Goal: Task Accomplishment & Management: Manage account settings

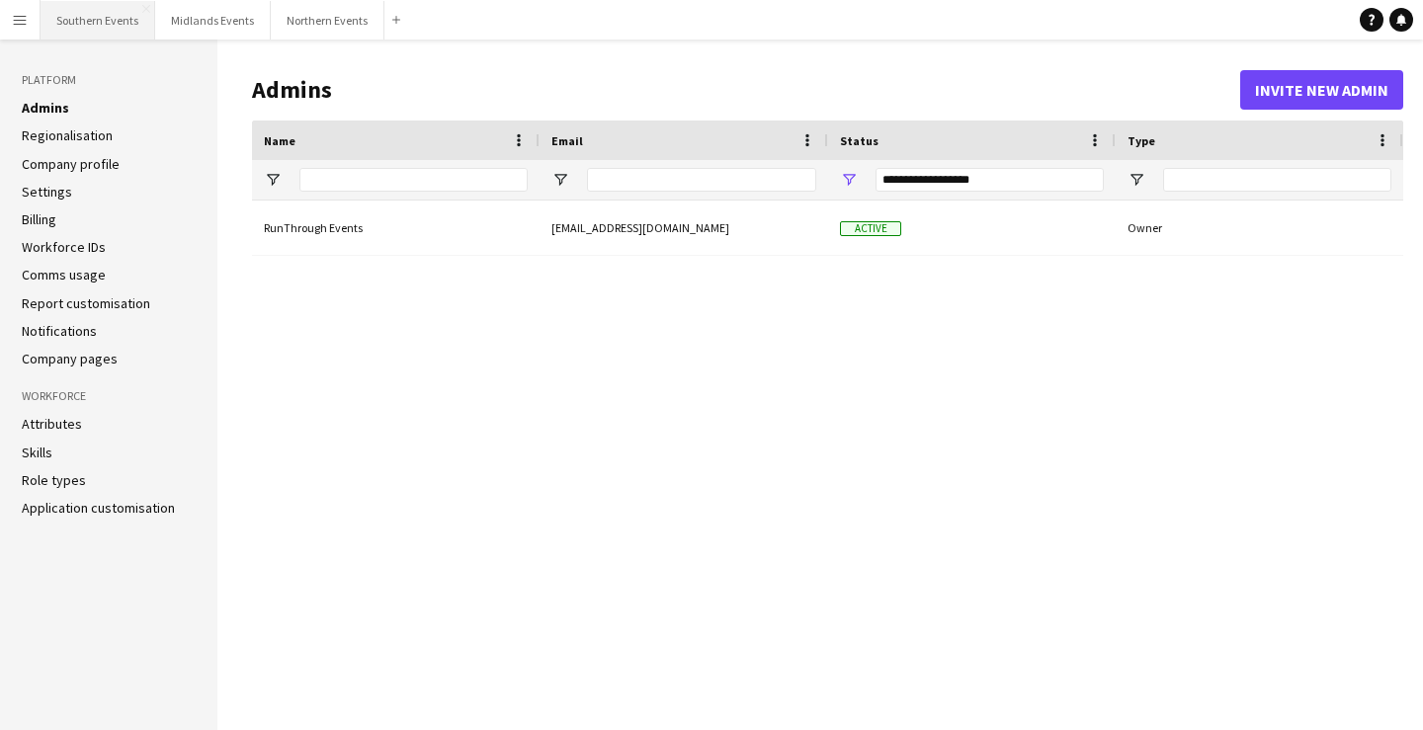
click at [112, 26] on button "Southern Events Close" at bounding box center [98, 20] width 115 height 39
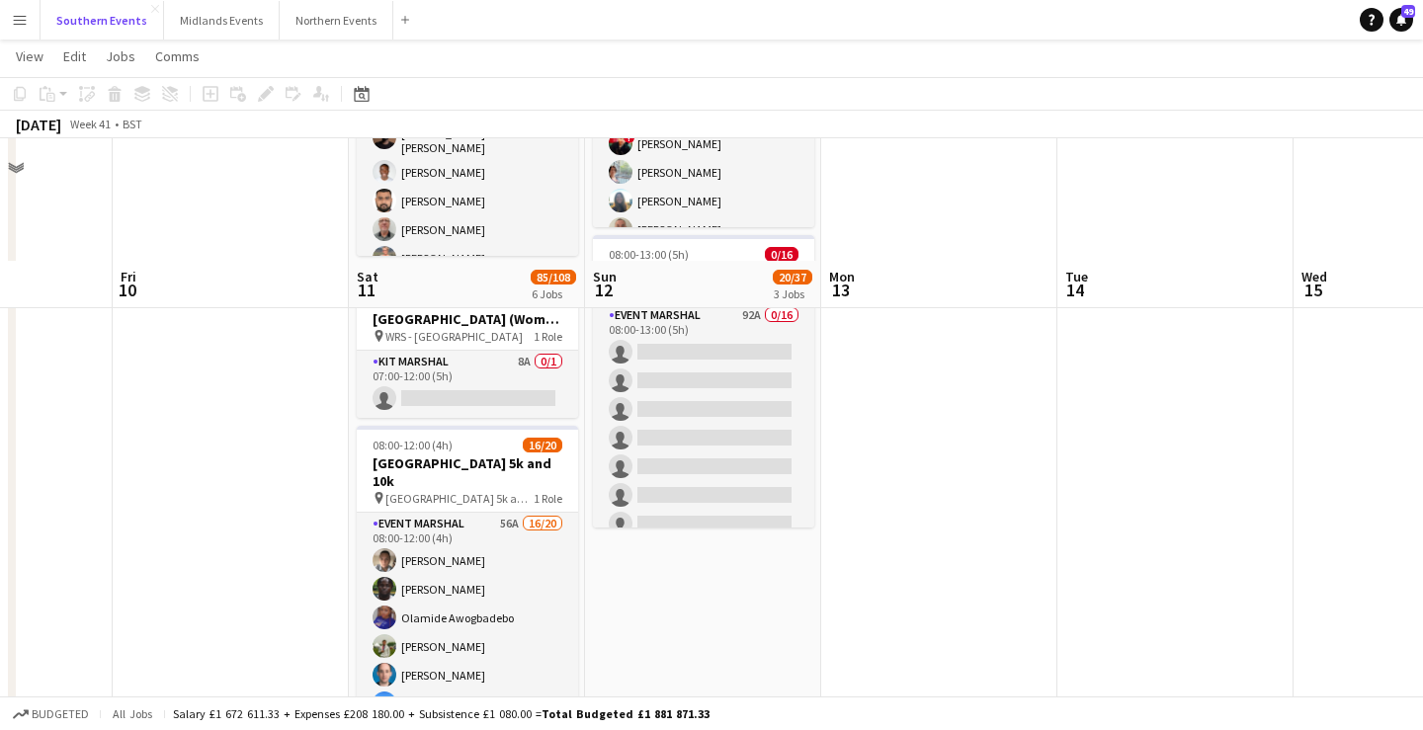
scroll to position [633, 0]
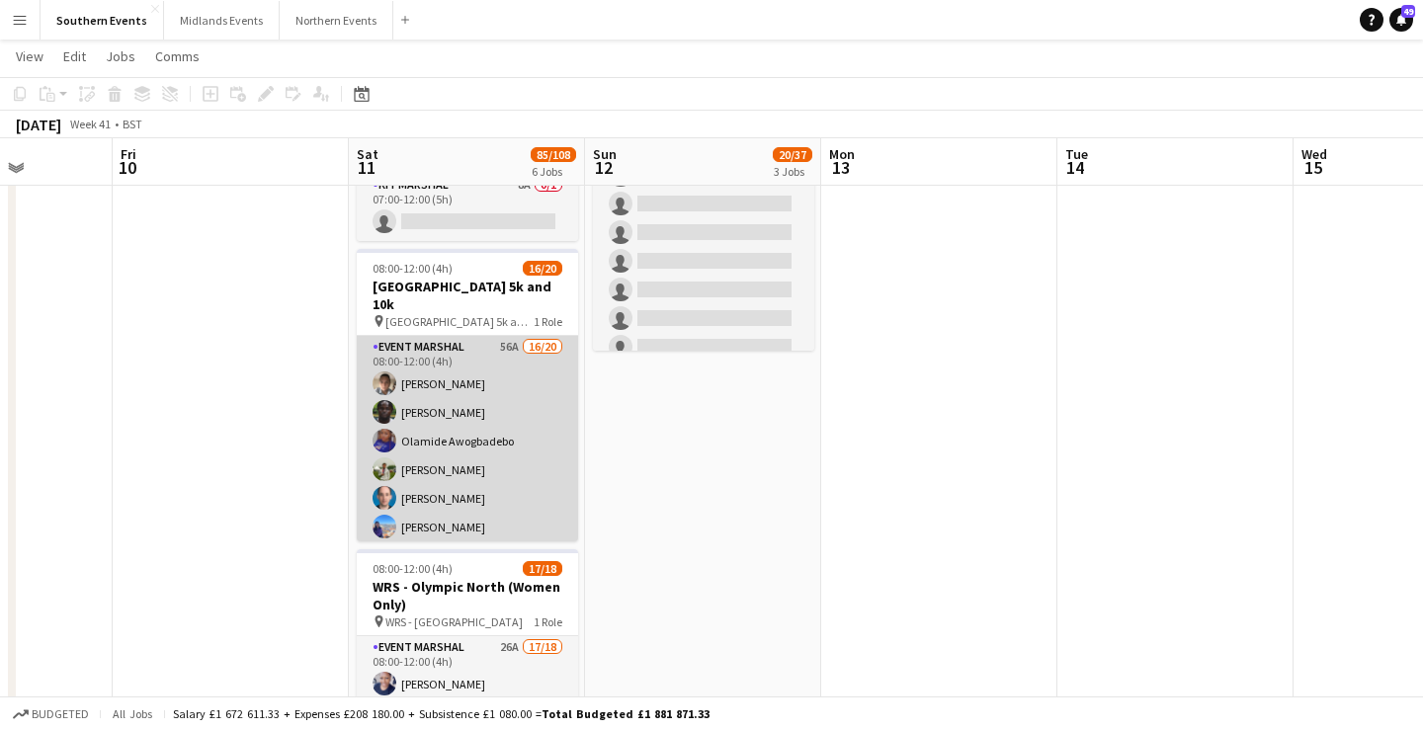
click at [439, 359] on app-card-role "Event Marshal 56A 16/20 08:00-12:00 (4h) Marcin Pisulski Edmund Amoh Olamide Aw…" at bounding box center [467, 645] width 221 height 618
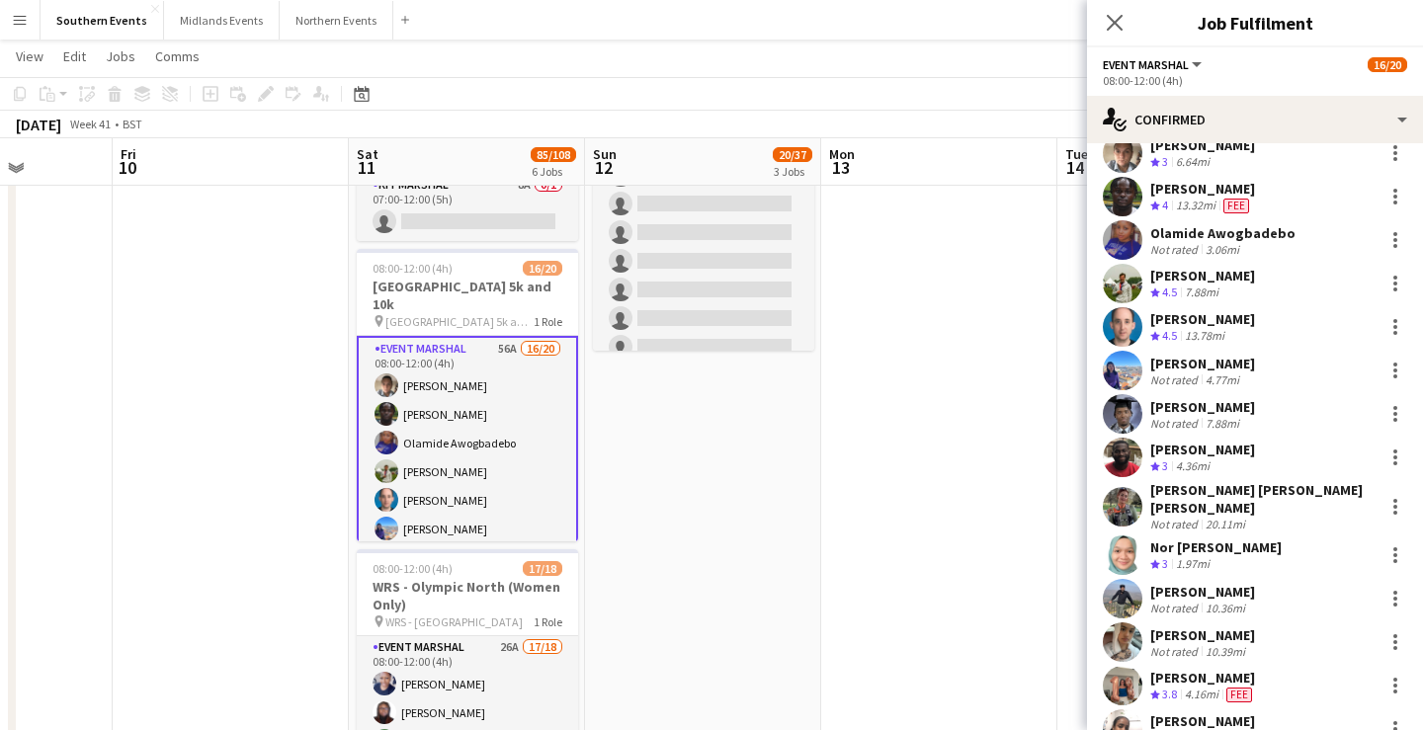
scroll to position [0, 0]
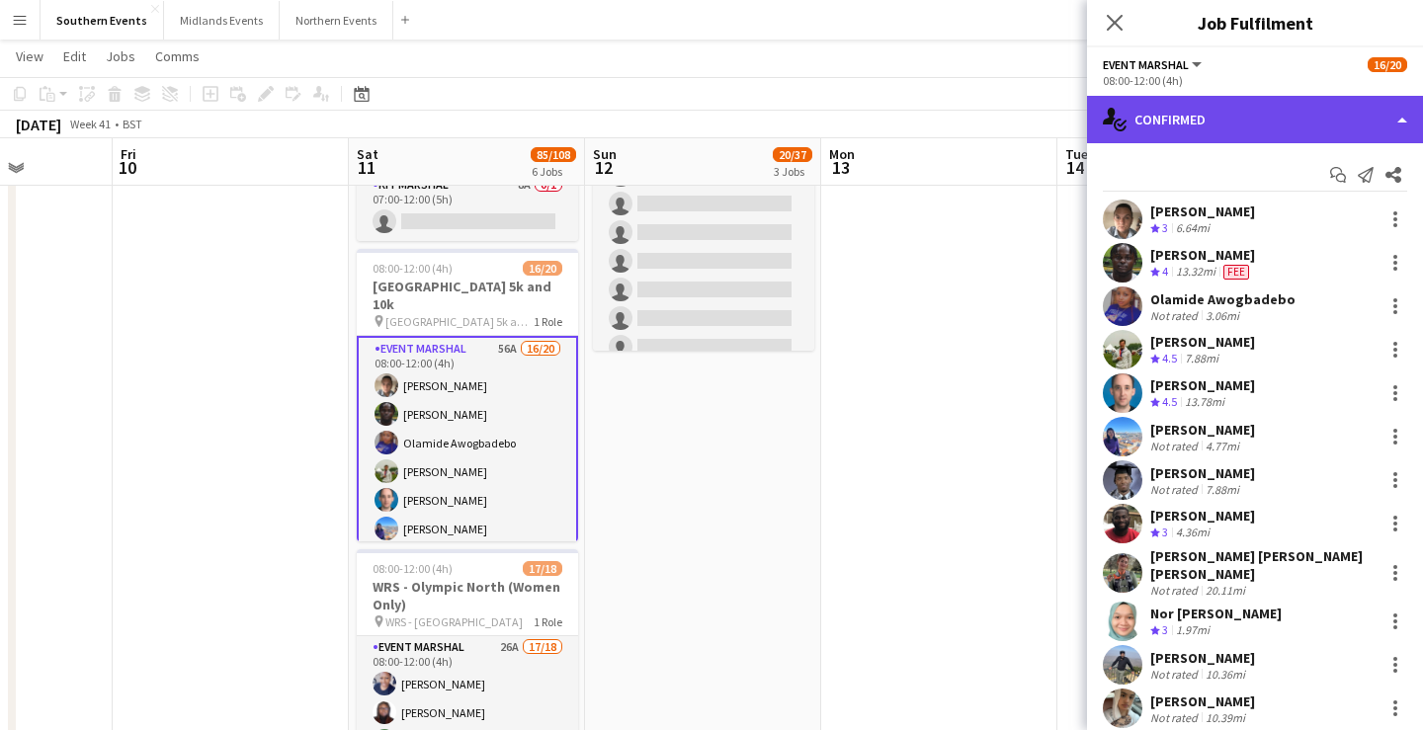
click at [1201, 124] on div "single-neutral-actions-check-2 Confirmed" at bounding box center [1255, 119] width 336 height 47
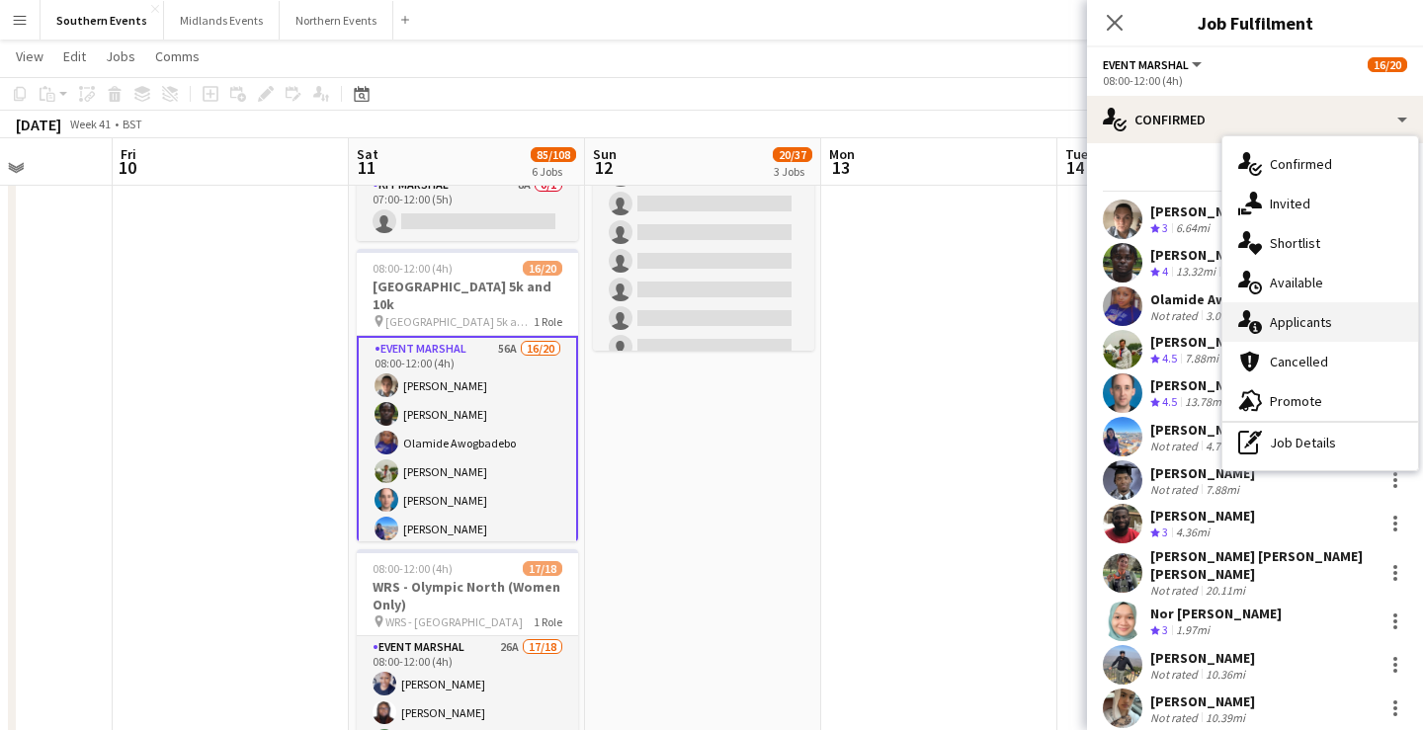
click at [1290, 326] on span "Applicants" at bounding box center [1301, 322] width 62 height 18
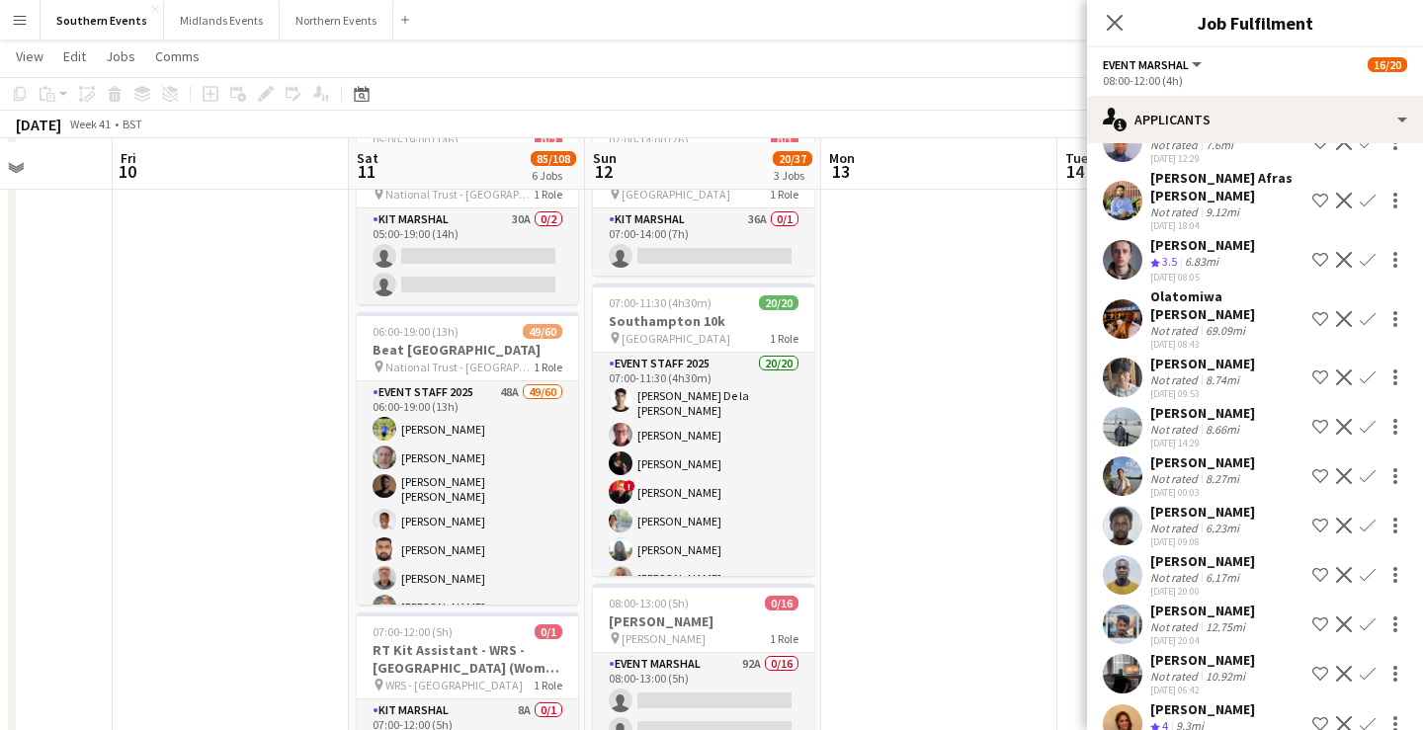
scroll to position [103, 0]
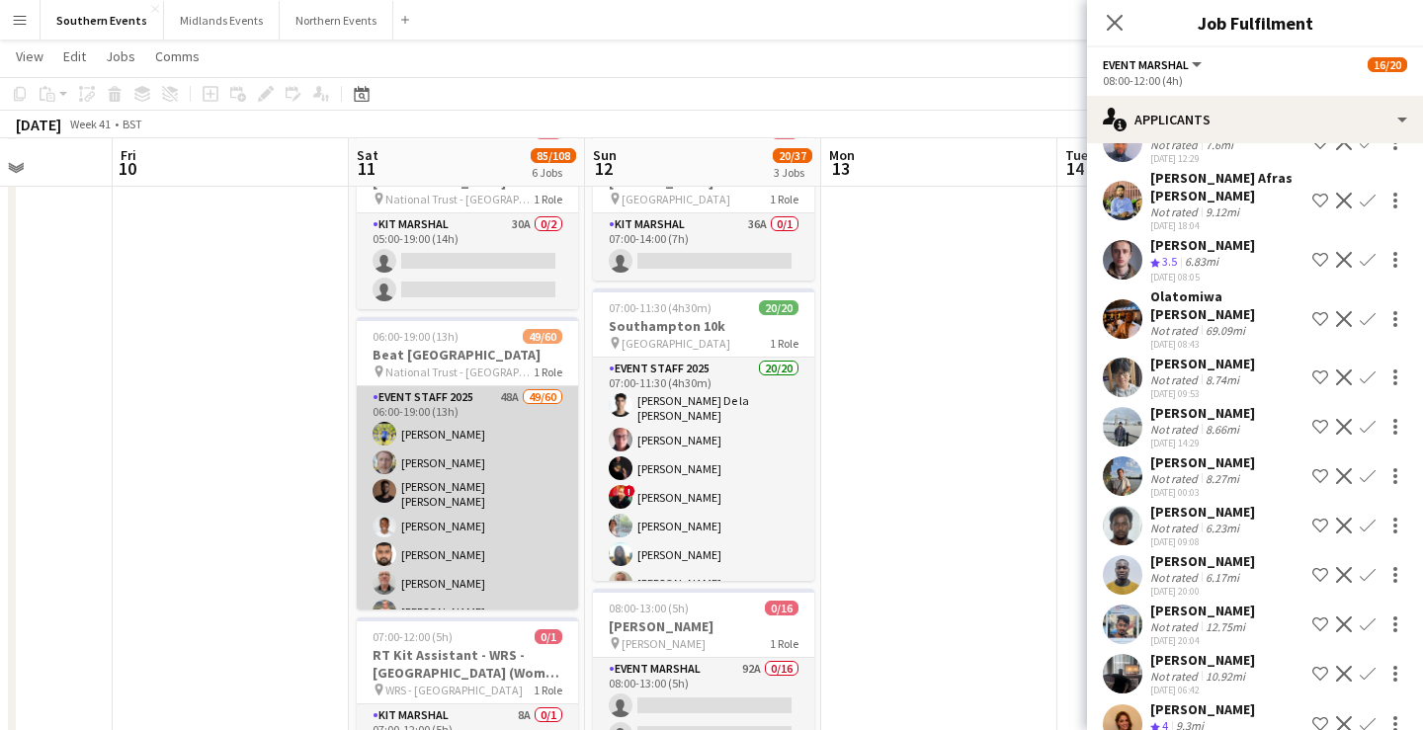
click at [391, 479] on app-user-avatar at bounding box center [385, 491] width 24 height 24
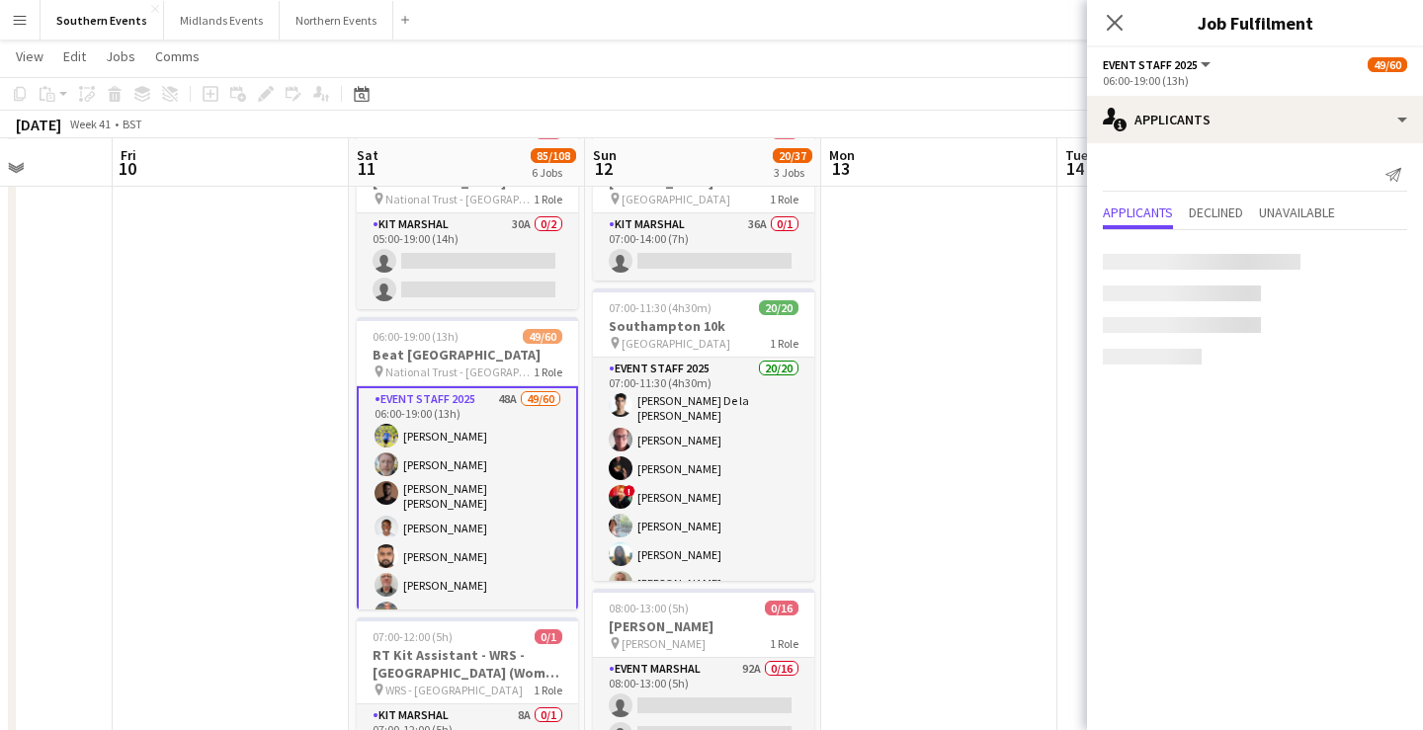
scroll to position [0, 0]
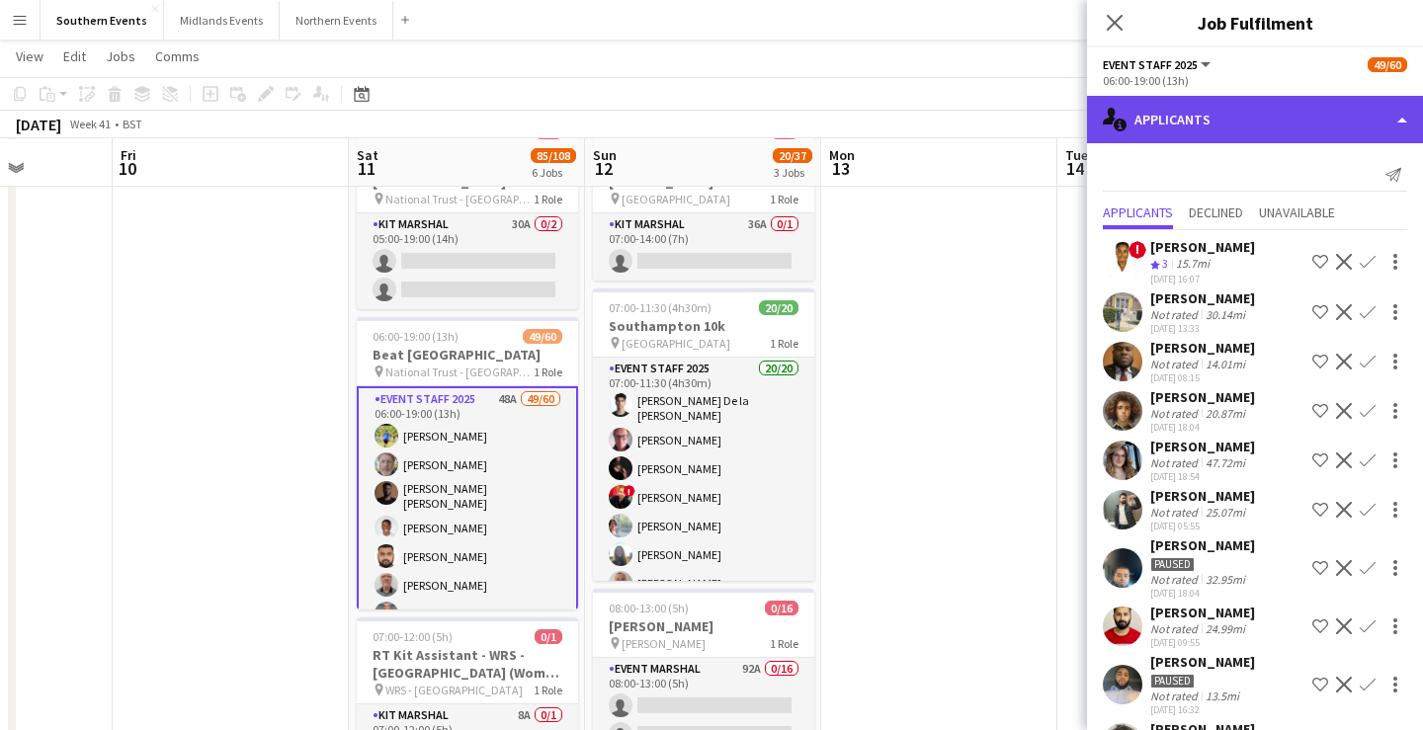
click at [1285, 132] on div "single-neutral-actions-information Applicants" at bounding box center [1255, 119] width 336 height 47
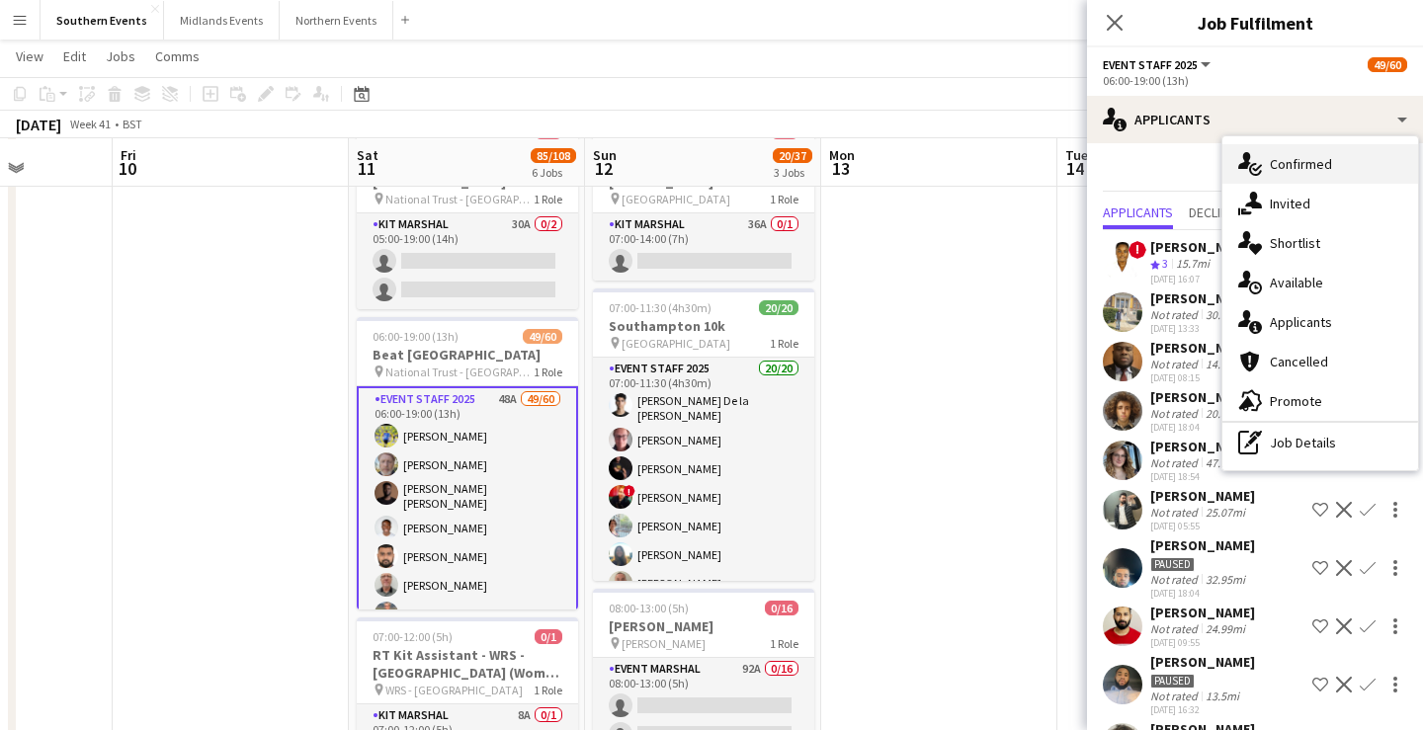
click at [1315, 160] on span "Confirmed" at bounding box center [1301, 164] width 62 height 18
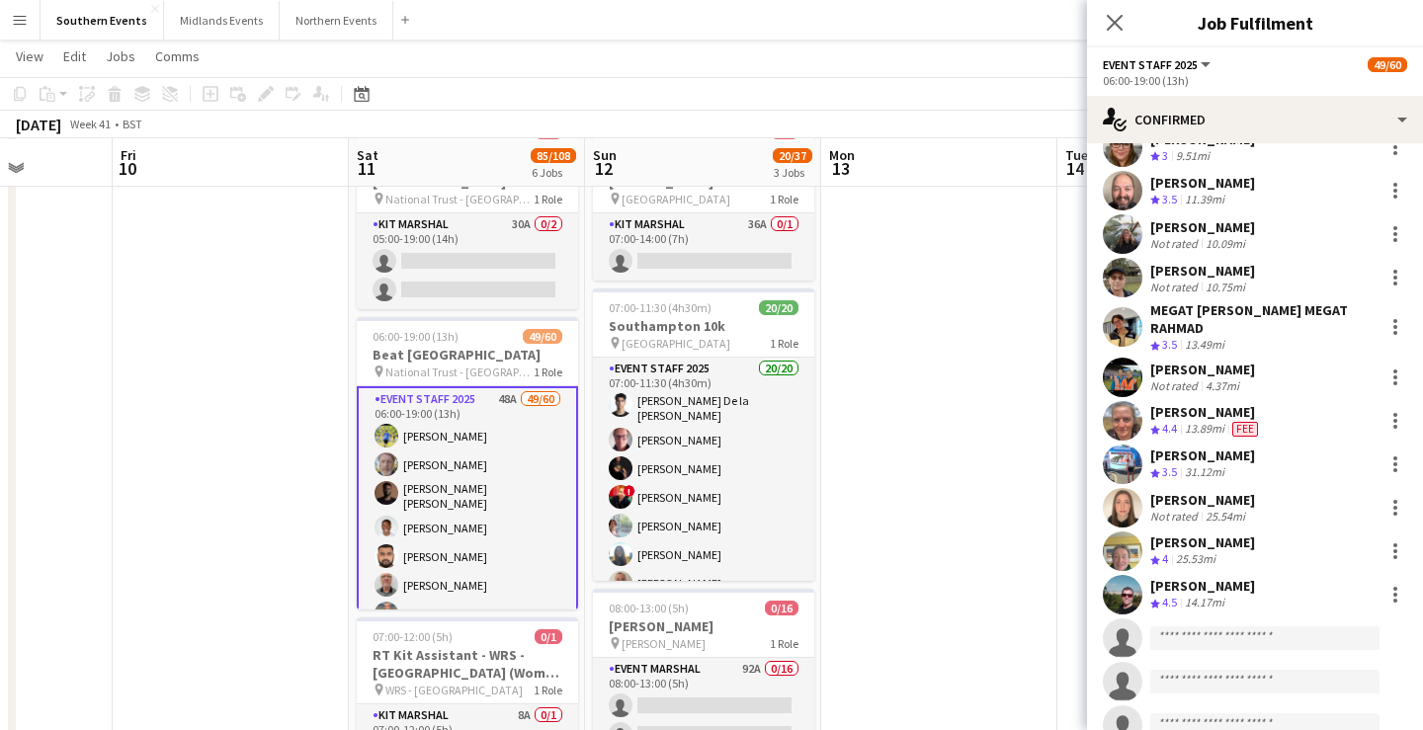
scroll to position [1825, 0]
click at [1118, 23] on icon "Close pop-in" at bounding box center [1114, 22] width 19 height 19
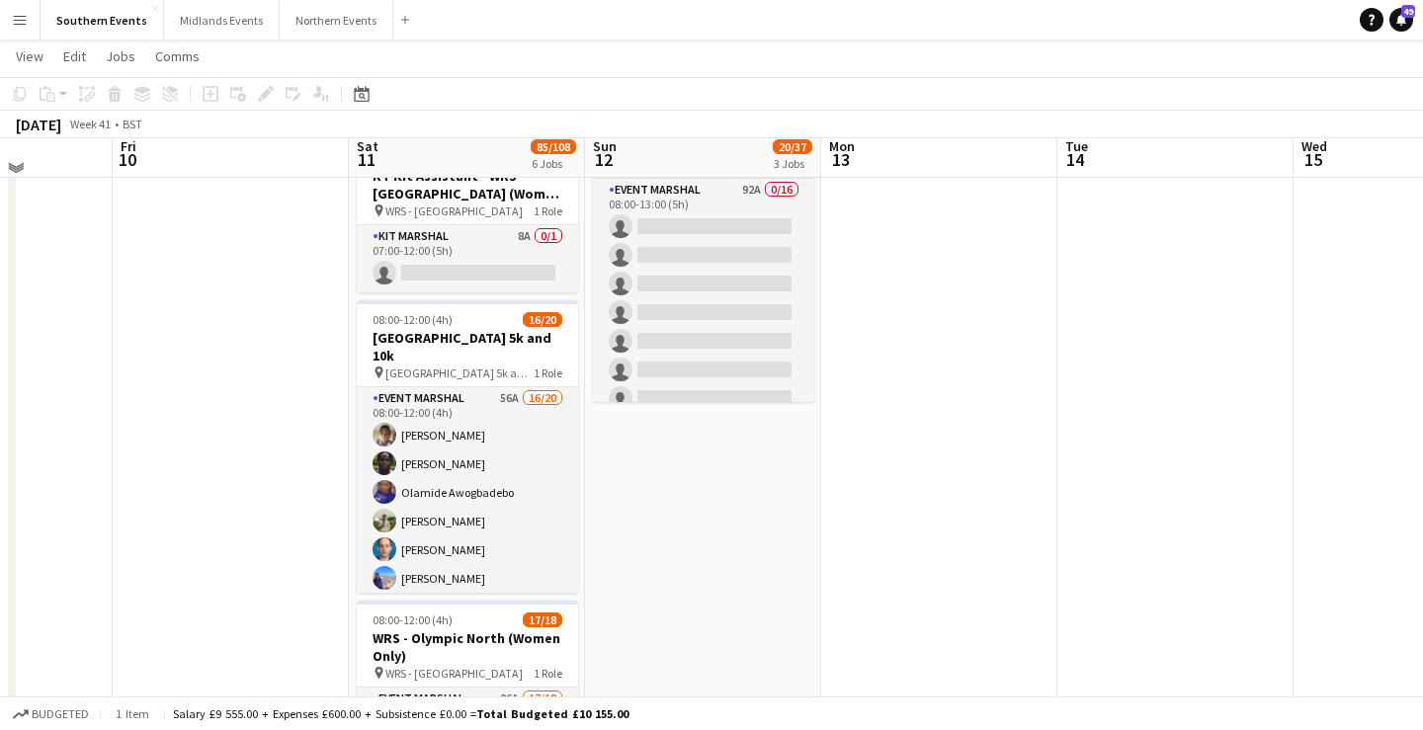
scroll to position [583, 0]
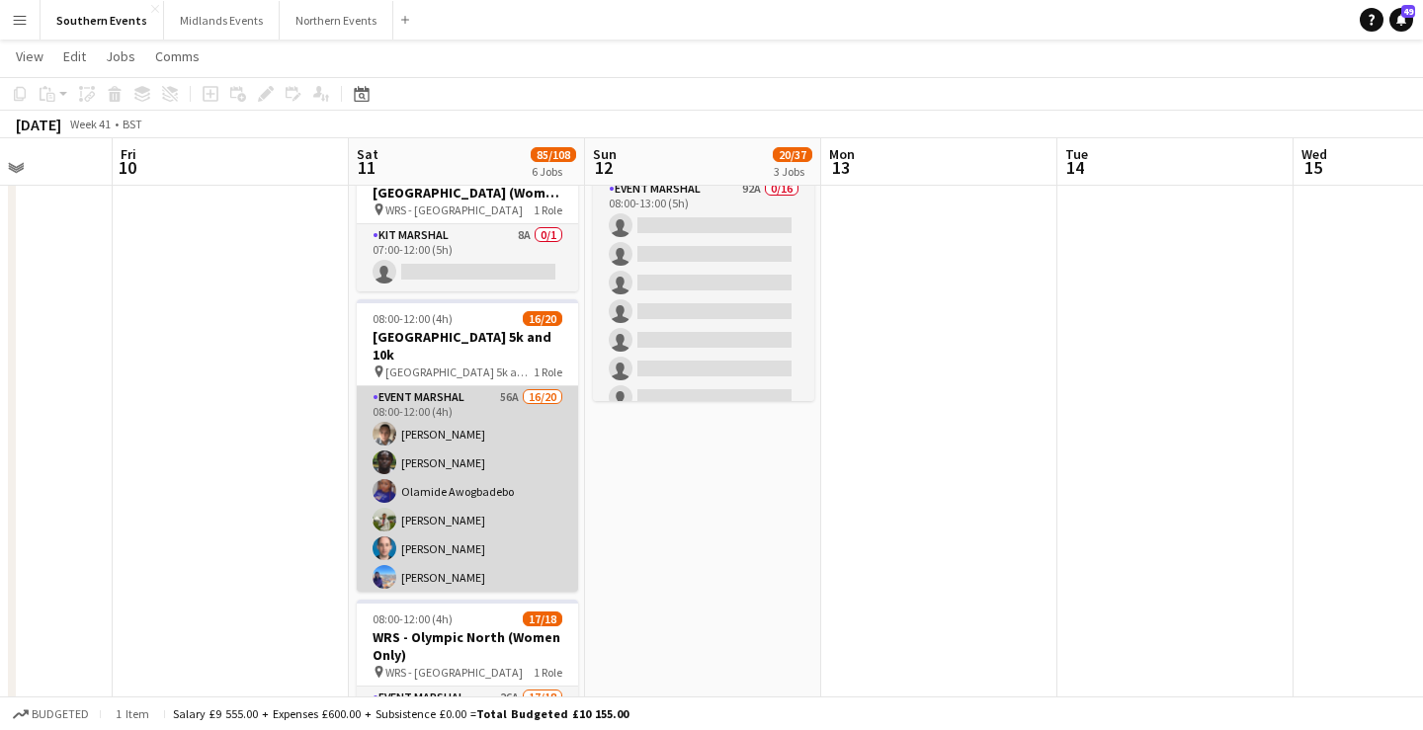
click at [486, 531] on app-card-role "Event Marshal 56A 16/20 08:00-12:00 (4h) Marcin Pisulski Edmund Amoh Olamide Aw…" at bounding box center [467, 695] width 221 height 618
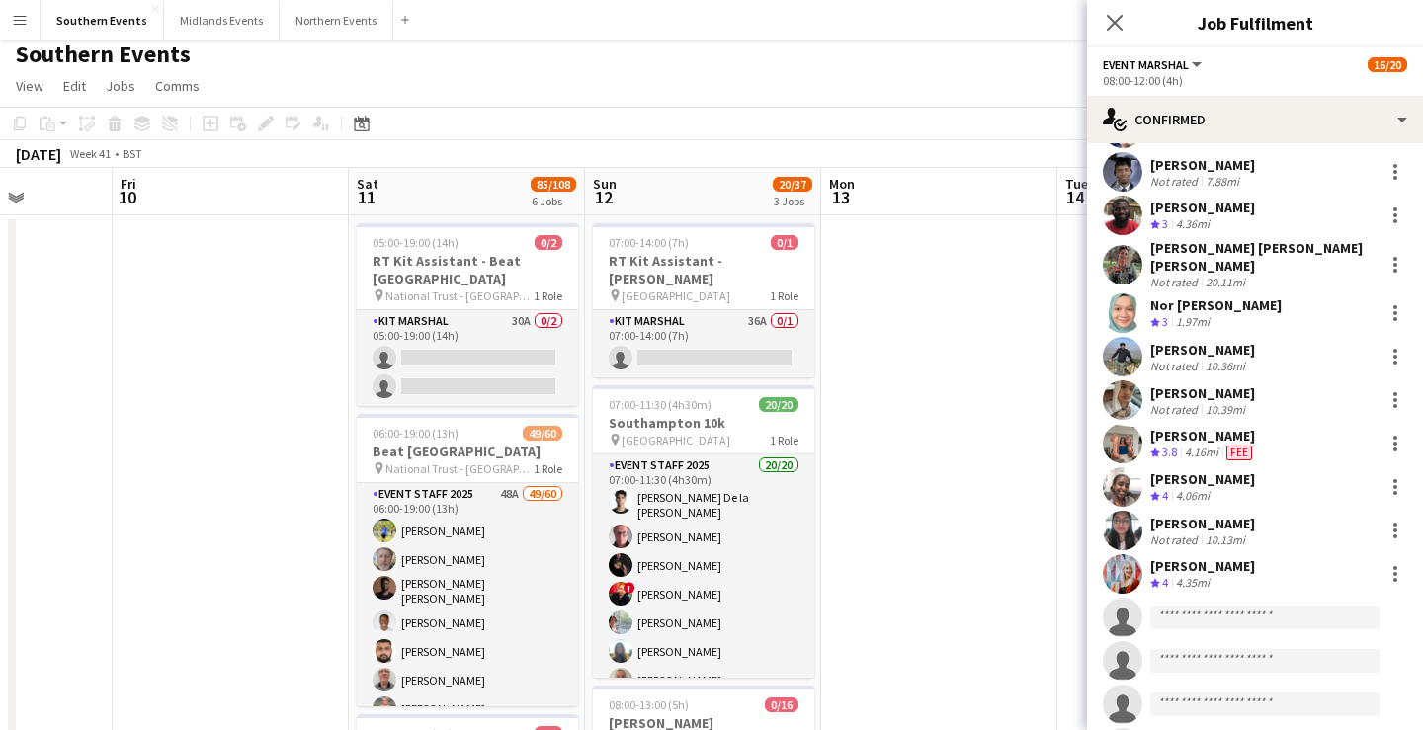
scroll to position [0, 0]
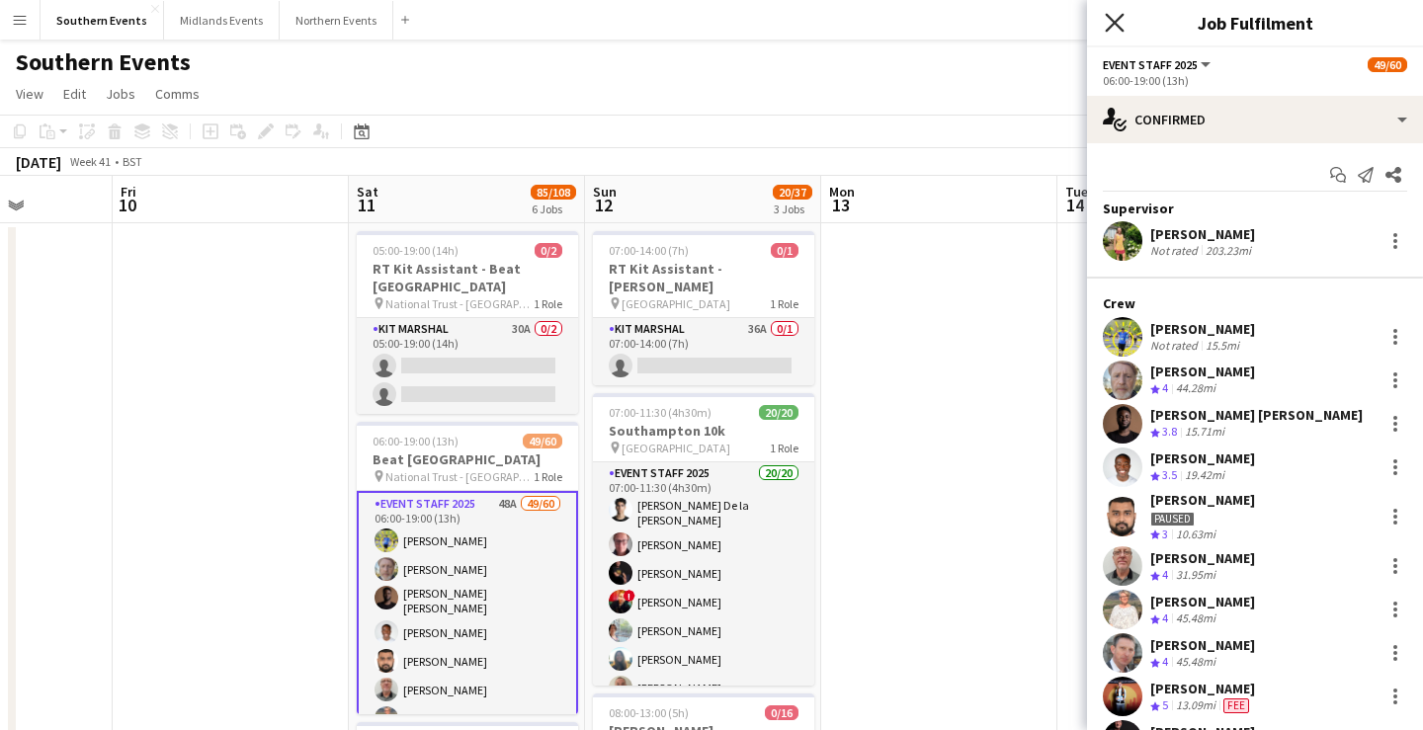
click at [1114, 15] on icon "Close pop-in" at bounding box center [1114, 22] width 19 height 19
